Goal: Task Accomplishment & Management: Manage account settings

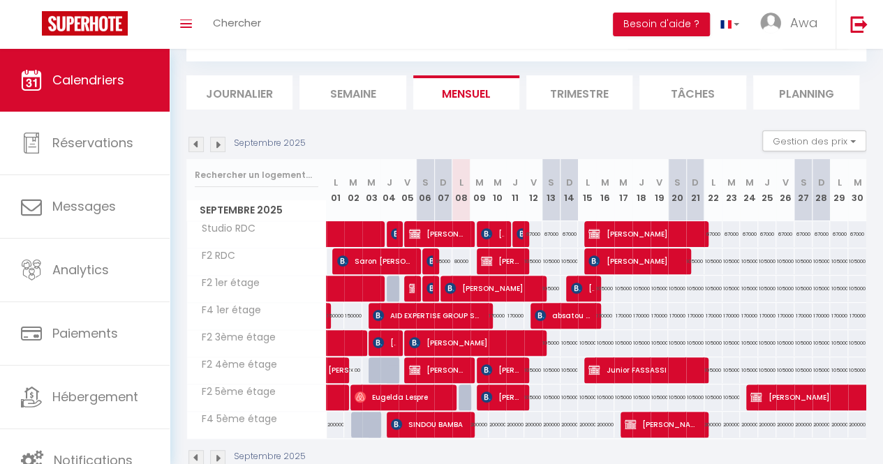
scroll to position [70, 0]
click at [481, 231] on img at bounding box center [486, 233] width 11 height 11
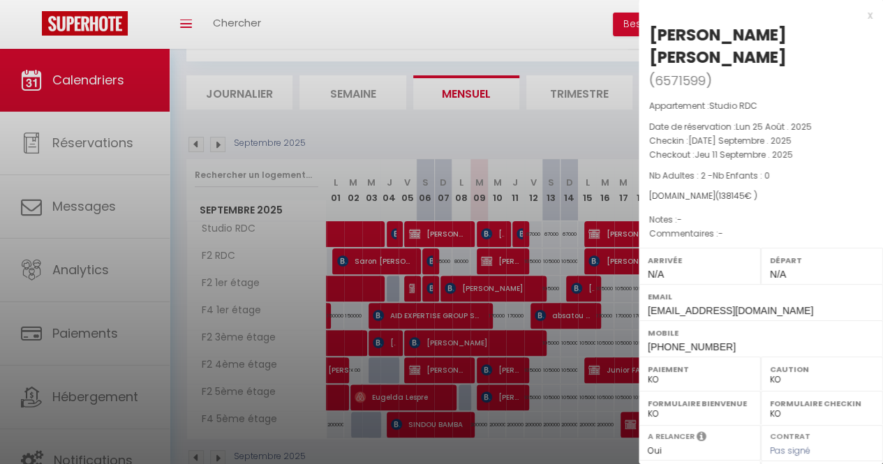
click at [480, 231] on div at bounding box center [441, 232] width 883 height 464
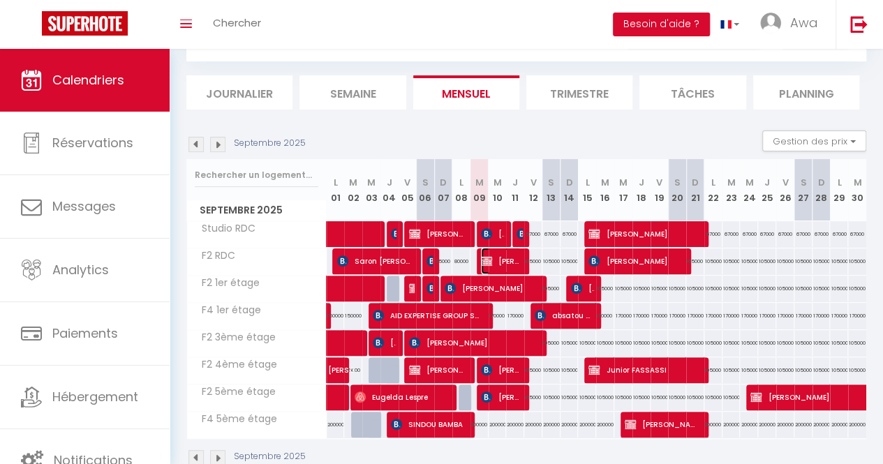
click at [482, 258] on img at bounding box center [486, 261] width 11 height 11
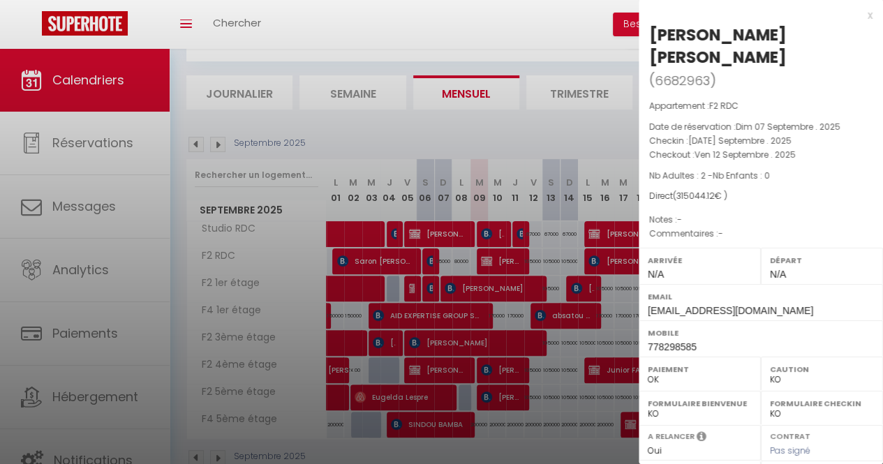
click at [482, 258] on div at bounding box center [441, 232] width 883 height 464
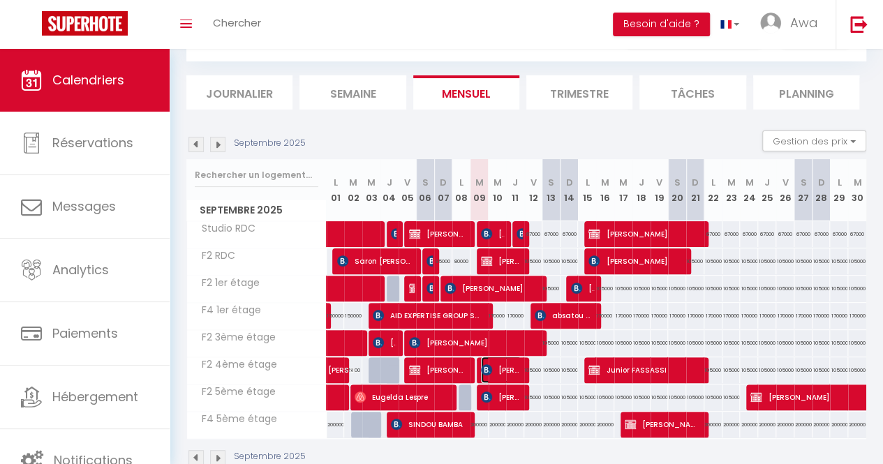
click at [494, 368] on span "[PERSON_NAME] veyretout" at bounding box center [501, 370] width 41 height 27
select select "KO"
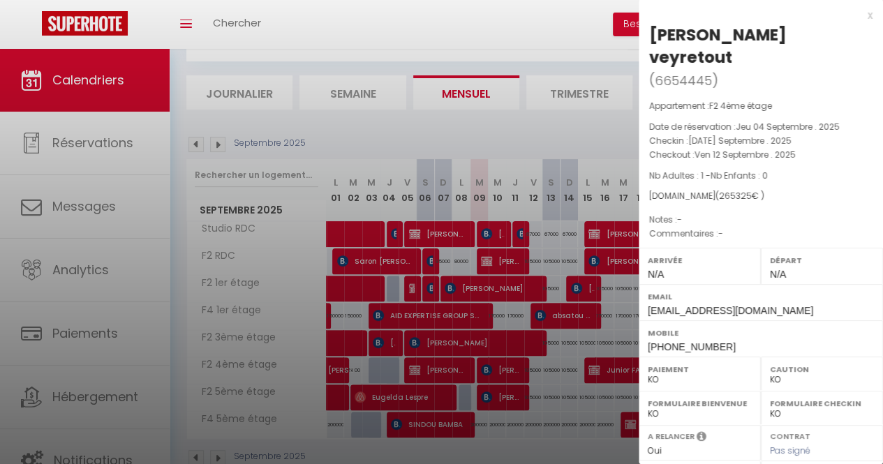
click at [494, 368] on div at bounding box center [441, 232] width 883 height 464
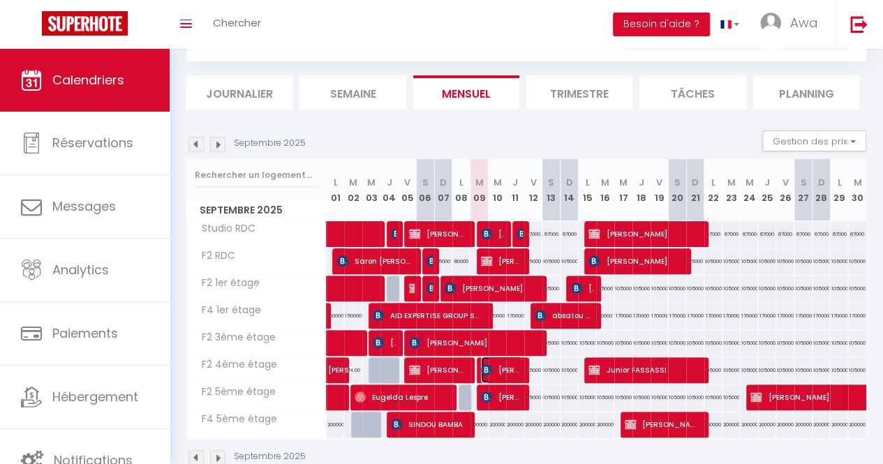
click at [495, 373] on span "[PERSON_NAME] veyretout" at bounding box center [501, 370] width 41 height 27
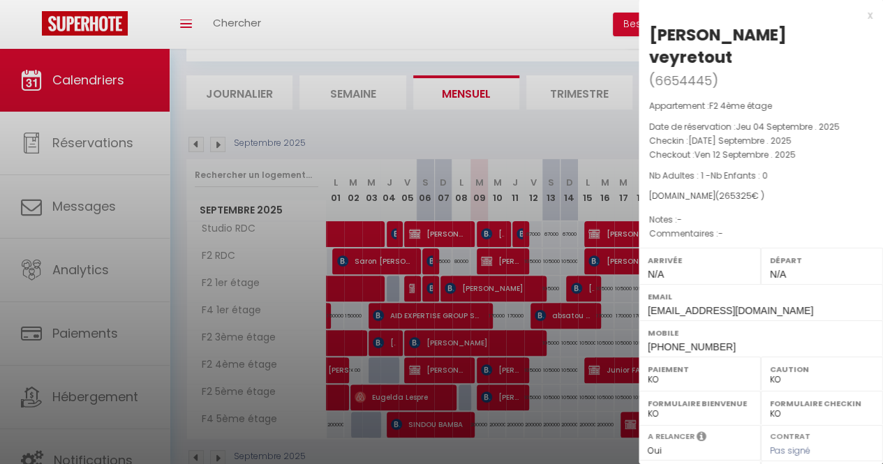
click at [495, 373] on div at bounding box center [441, 232] width 883 height 464
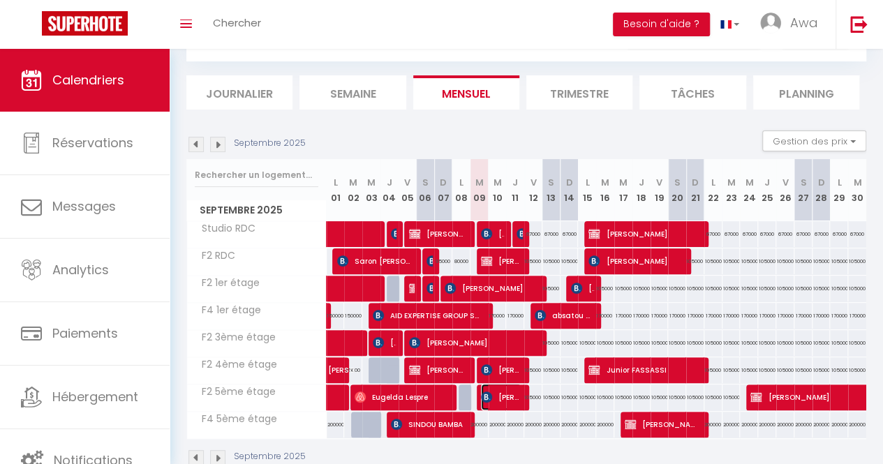
click at [496, 389] on span "[PERSON_NAME]" at bounding box center [501, 397] width 41 height 27
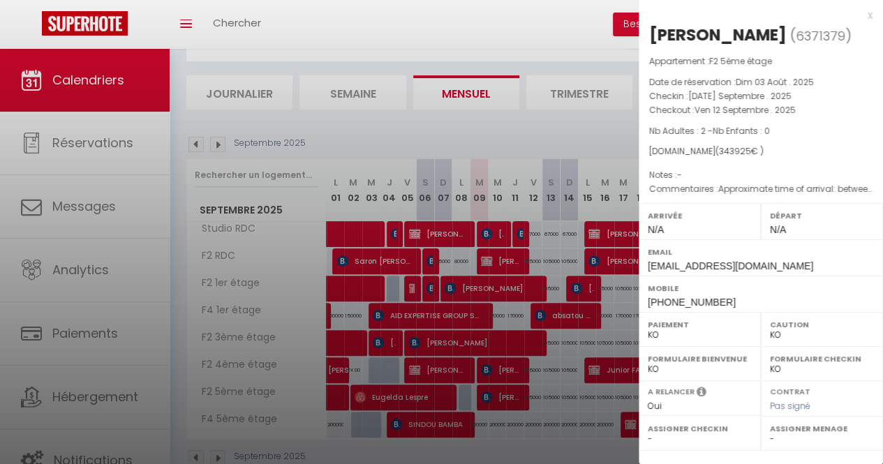
click at [496, 389] on div at bounding box center [441, 232] width 883 height 464
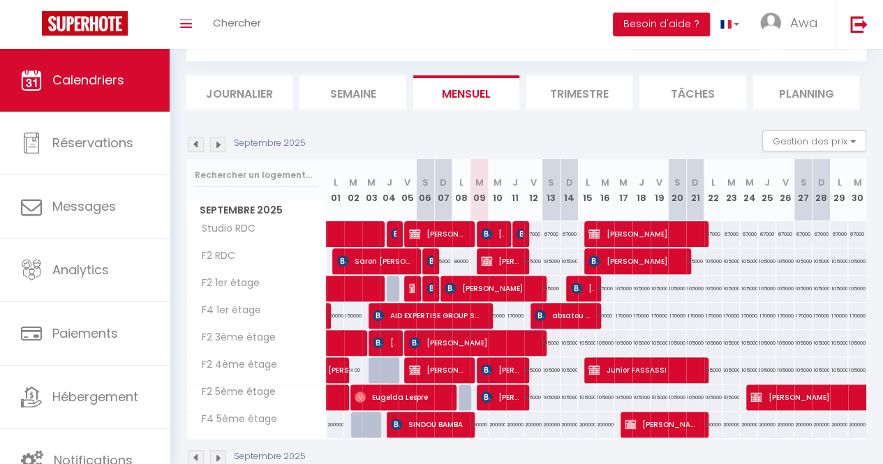
click at [254, 92] on li "Journalier" at bounding box center [239, 92] width 106 height 34
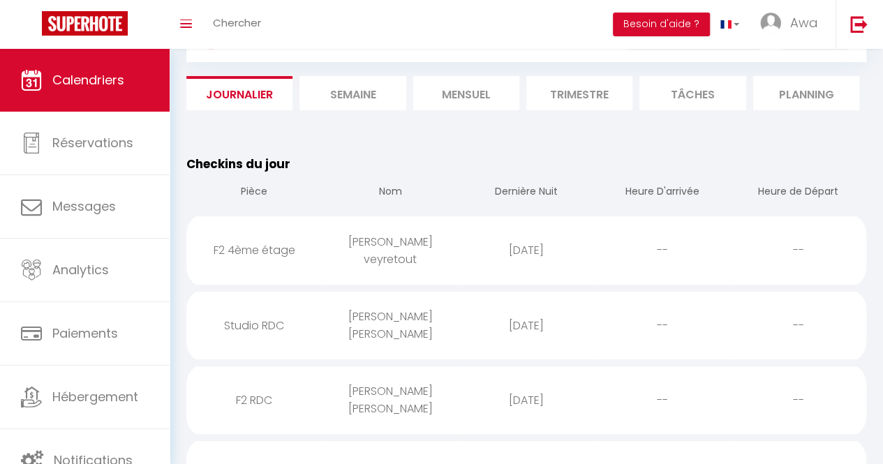
scroll to position [71, 0]
click at [471, 91] on li "Mensuel" at bounding box center [466, 92] width 106 height 34
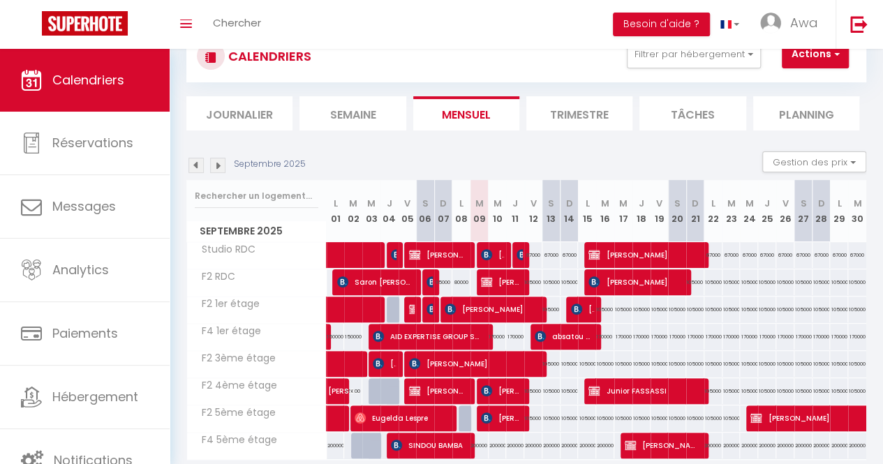
scroll to position [71, 0]
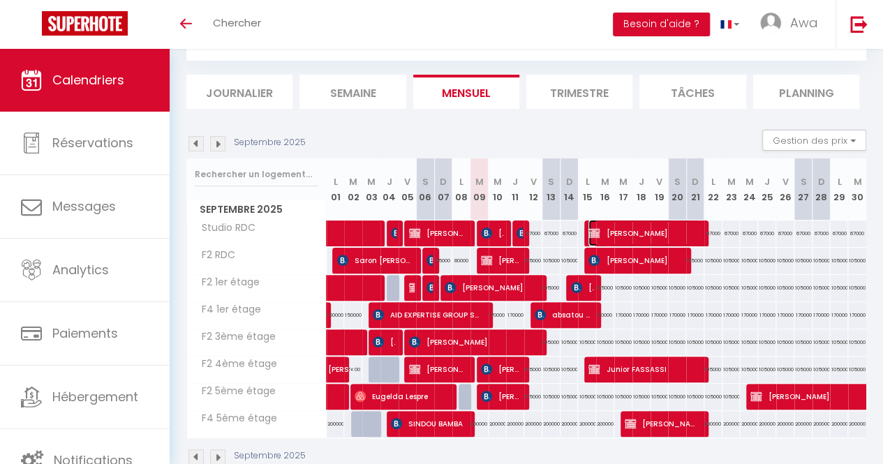
click at [605, 228] on span "[PERSON_NAME]" at bounding box center [644, 233] width 110 height 27
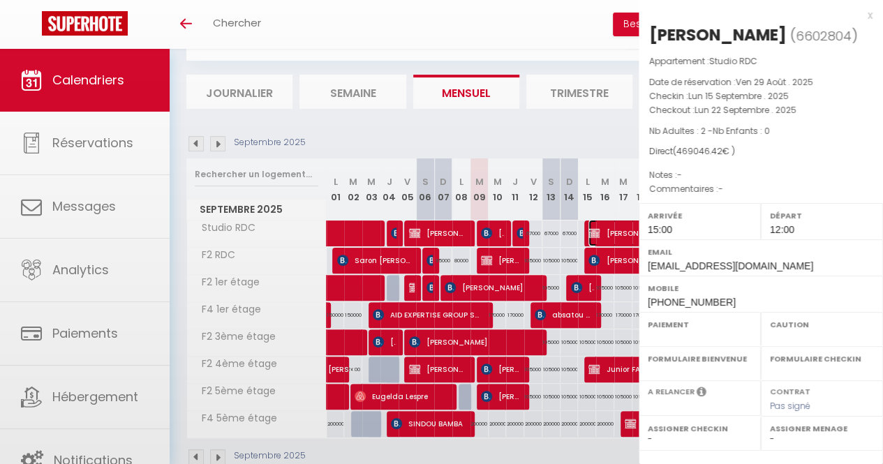
select select "OK"
select select "KO"
select select "0"
select select "1"
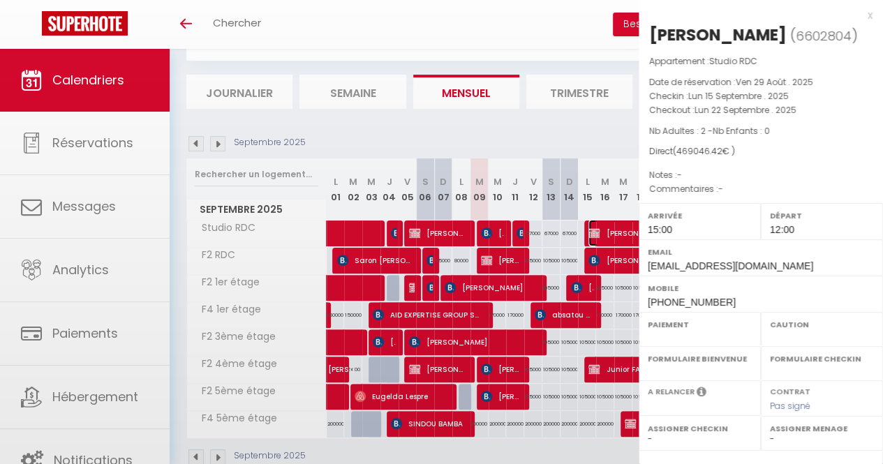
select select
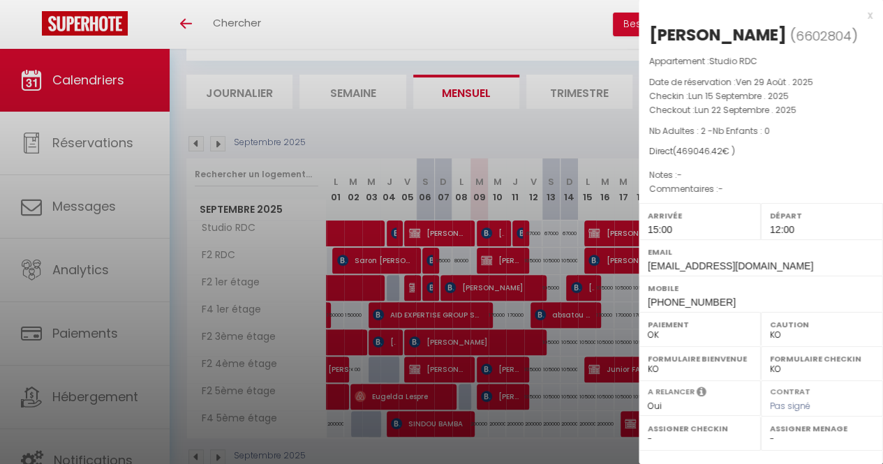
click at [608, 136] on div at bounding box center [441, 232] width 883 height 464
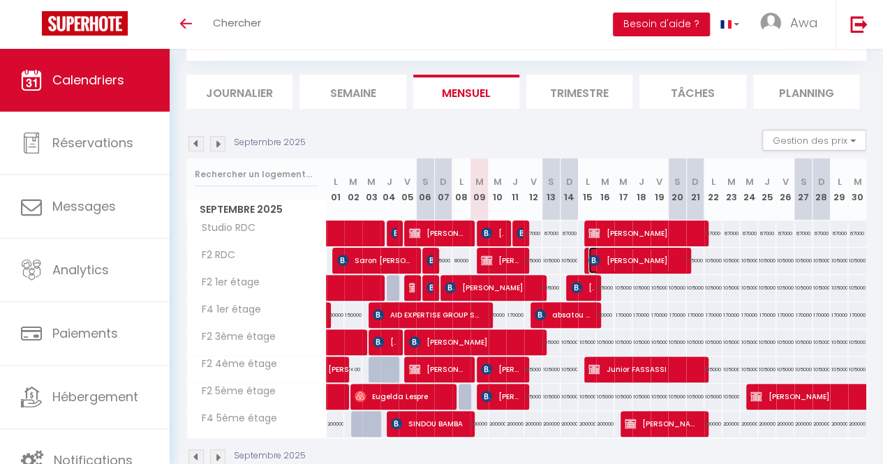
click at [596, 260] on span "[PERSON_NAME]" at bounding box center [635, 260] width 93 height 27
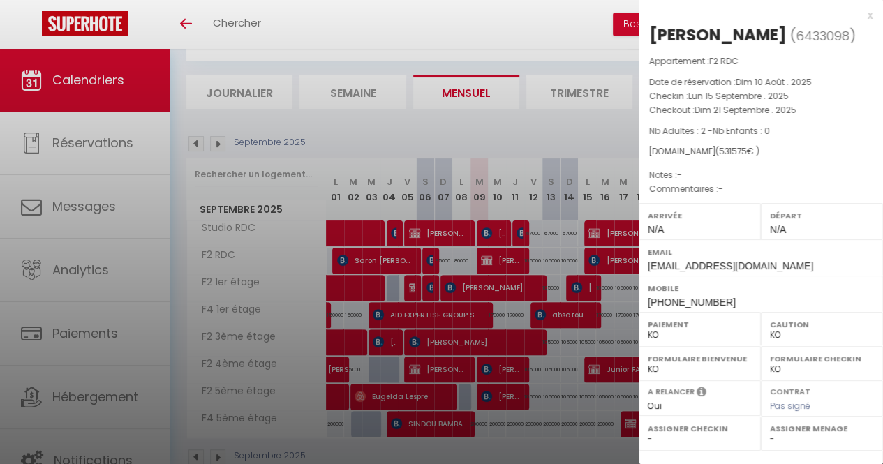
click at [540, 184] on div at bounding box center [441, 232] width 883 height 464
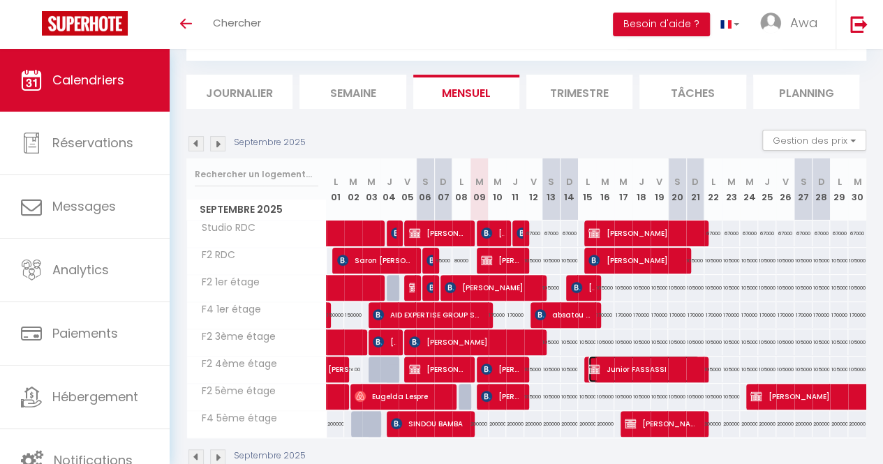
click at [603, 368] on span "Junior FASSASSI" at bounding box center [644, 369] width 110 height 27
select select "OK"
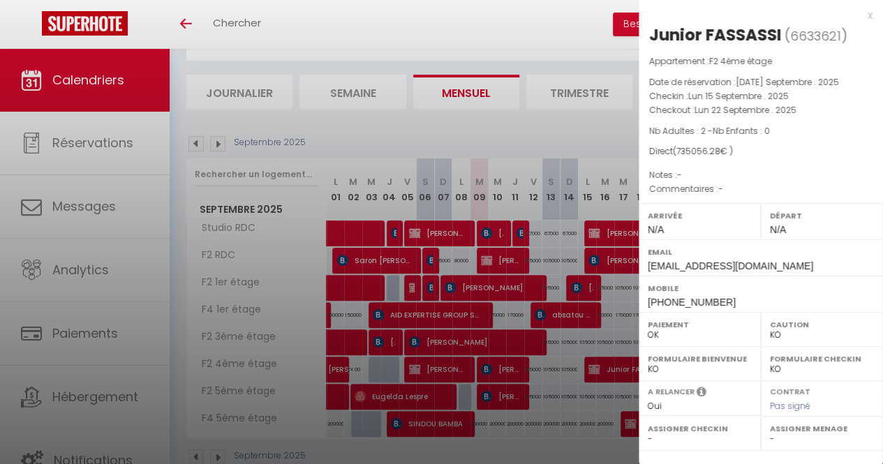
click at [584, 317] on div at bounding box center [441, 232] width 883 height 464
